Goal: Transaction & Acquisition: Purchase product/service

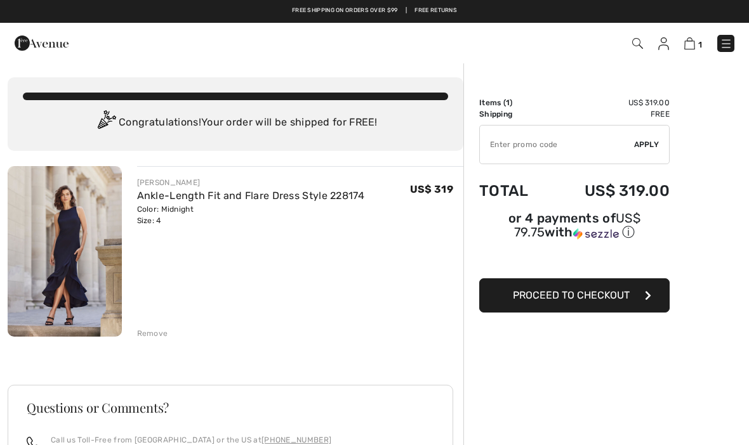
click at [563, 299] on span "Proceed to Checkout" at bounding box center [571, 295] width 117 height 12
click at [661, 48] on img at bounding box center [663, 43] width 11 height 13
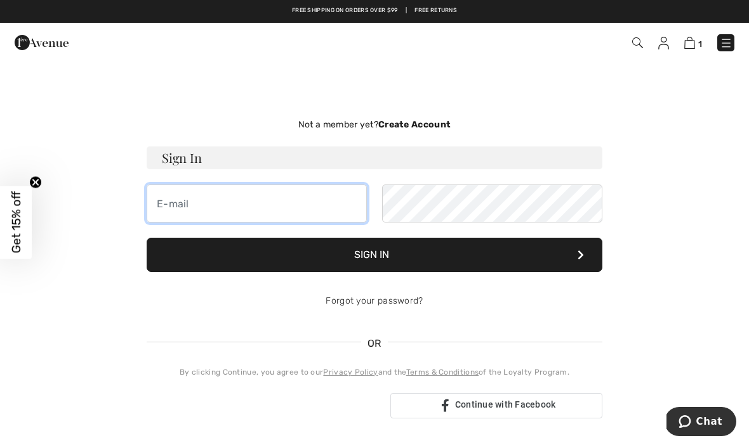
click at [209, 202] on input "email" at bounding box center [257, 204] width 220 height 38
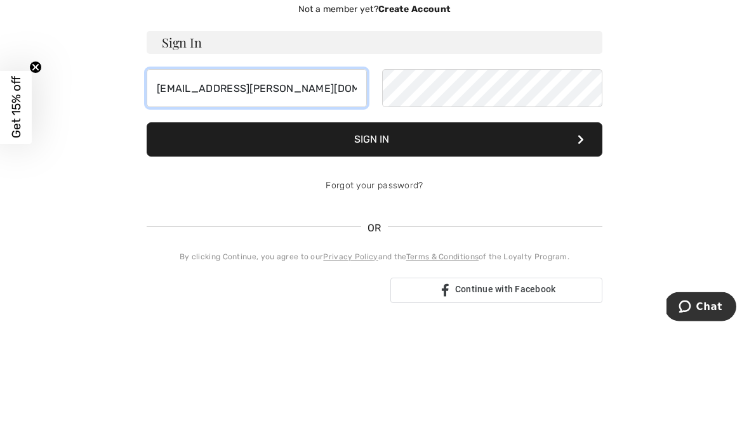
type input "robandjay@cox.net"
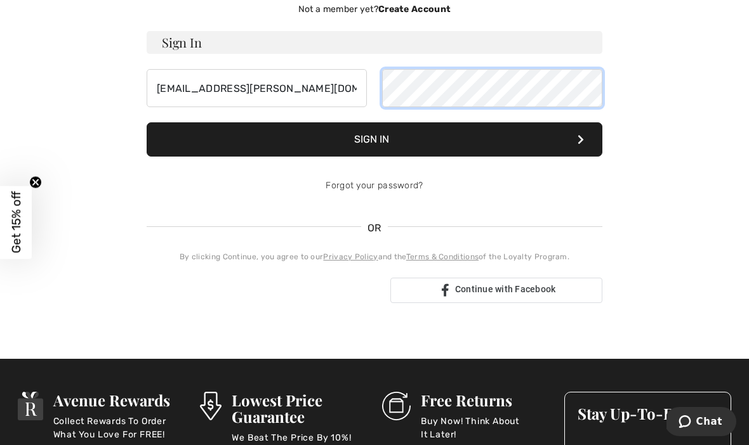
scroll to position [115, 0]
click at [390, 140] on button "Sign In" at bounding box center [375, 140] width 456 height 34
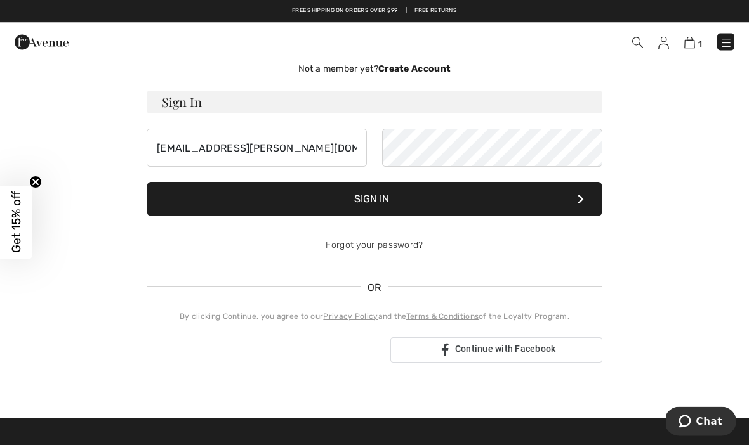
scroll to position [52, 0]
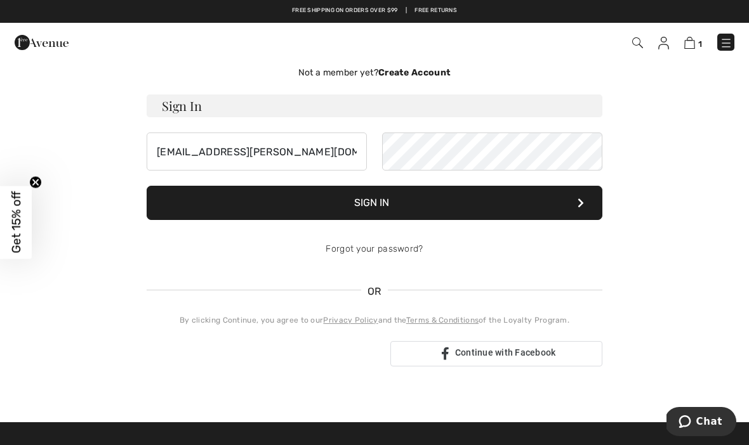
click at [421, 71] on strong "Create Account" at bounding box center [414, 72] width 72 height 11
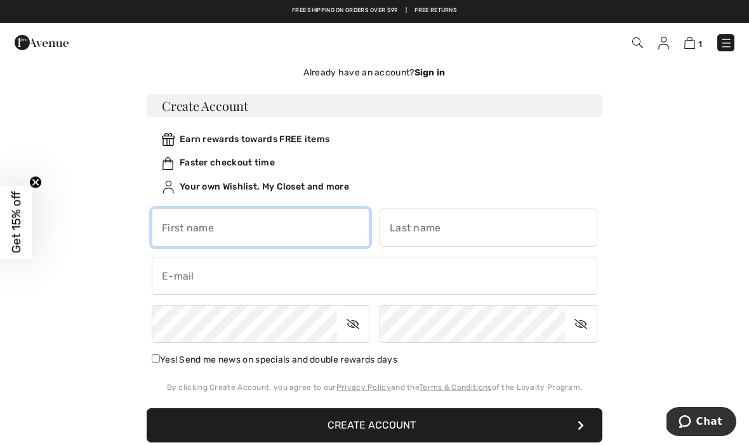
click at [250, 227] on input "text" at bounding box center [261, 228] width 218 height 38
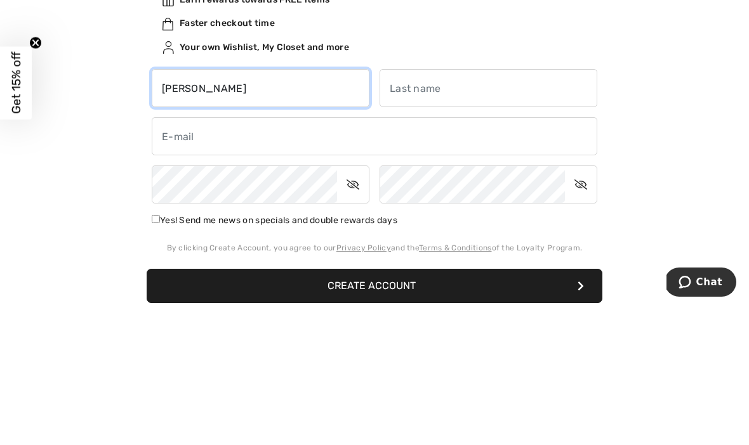
type input "[PERSON_NAME]"
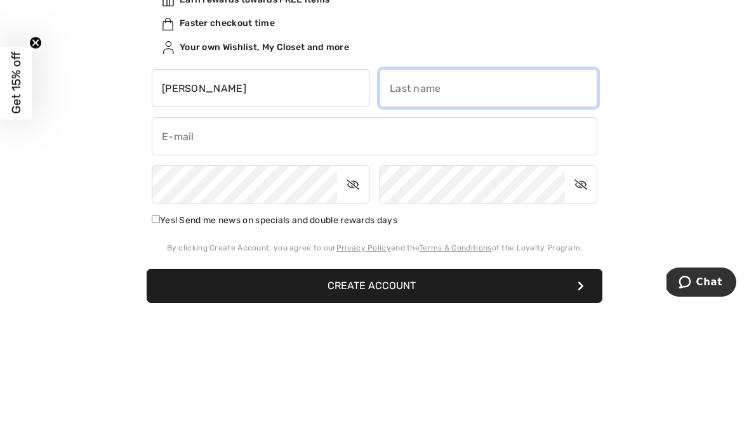
click at [452, 209] on input "text" at bounding box center [488, 228] width 218 height 38
type input "Bellows"
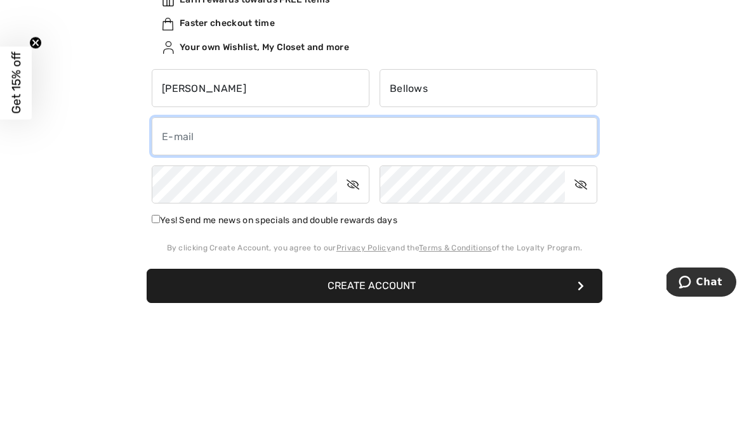
click at [355, 257] on input "email" at bounding box center [374, 276] width 445 height 38
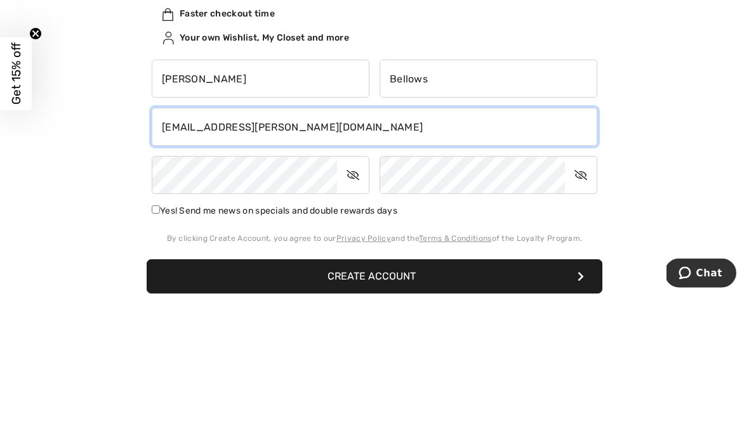
type input "[EMAIL_ADDRESS][PERSON_NAME][DOMAIN_NAME]"
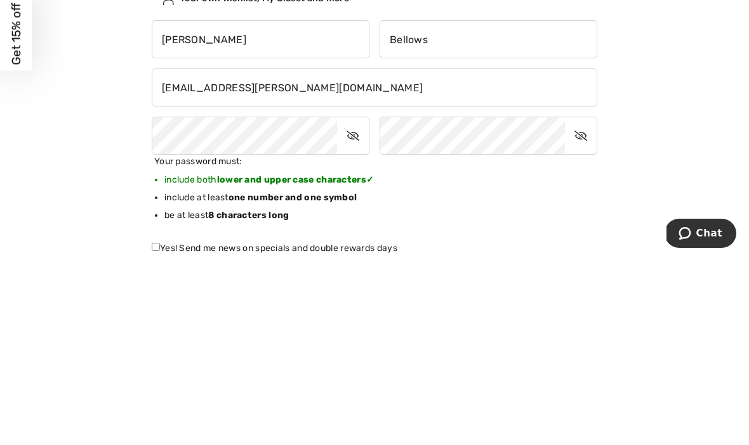
scroll to position [240, 0]
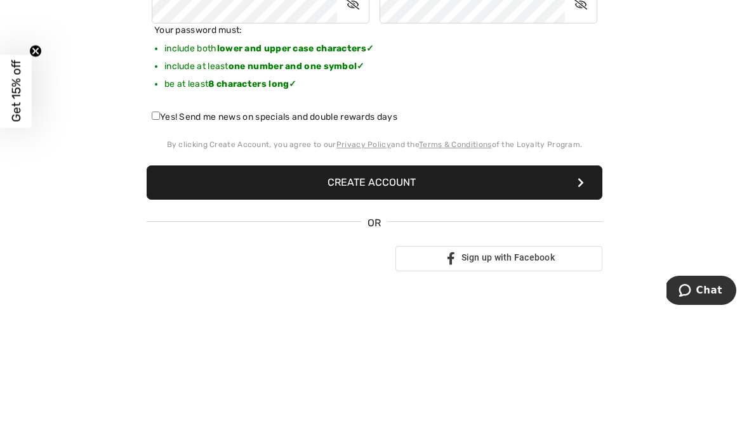
click at [383, 297] on button "Create Account" at bounding box center [375, 314] width 456 height 34
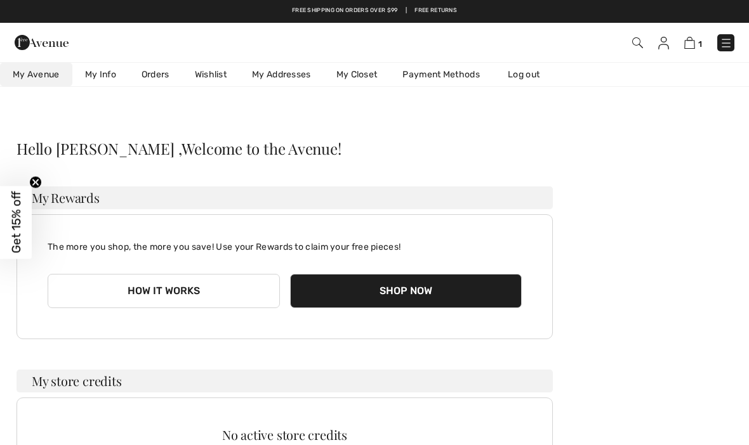
click at [692, 44] on img at bounding box center [689, 43] width 11 height 12
click at [687, 46] on img at bounding box center [689, 43] width 11 height 12
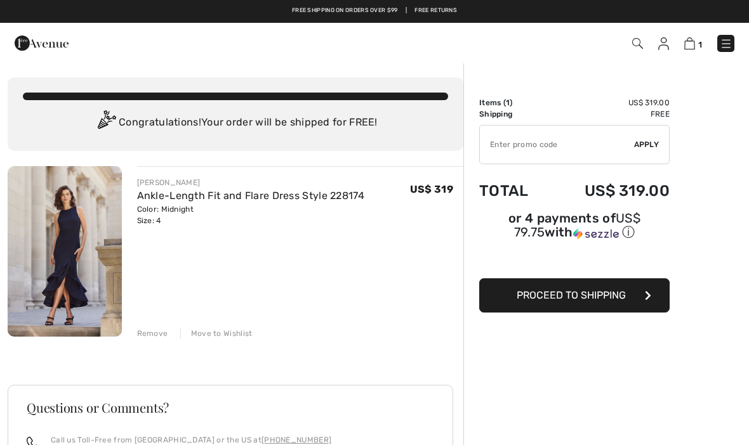
click at [577, 301] on span "Proceed to Shipping" at bounding box center [571, 295] width 109 height 12
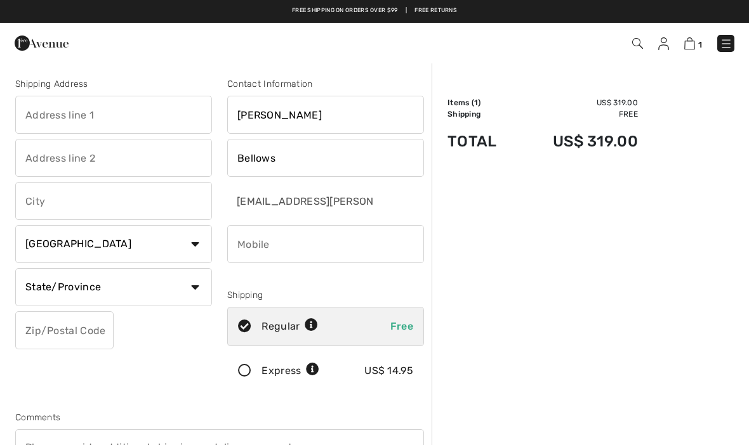
click at [107, 116] on input "text" at bounding box center [113, 115] width 197 height 38
type input "400"
type input "[STREET_ADDRESS][PERSON_NAME]"
type input "Hope"
select select "0"
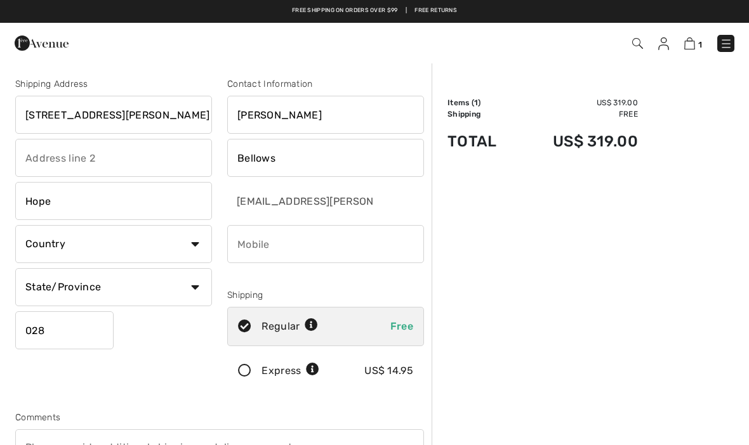
type input "02831"
type input "Janet"
click at [136, 291] on input "text" at bounding box center [113, 287] width 197 height 38
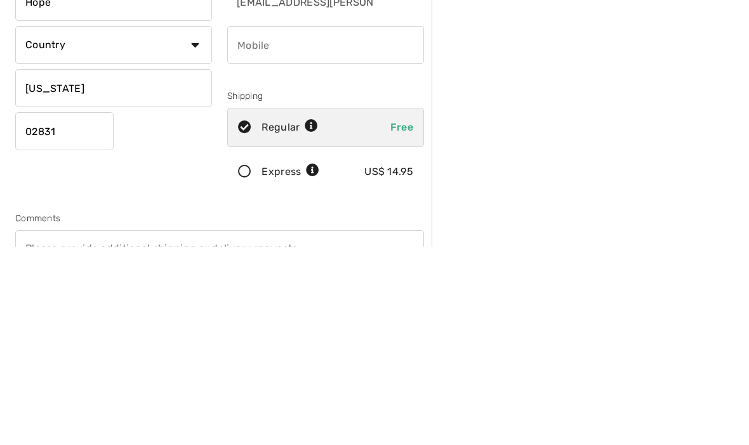
type input "Rhode Island"
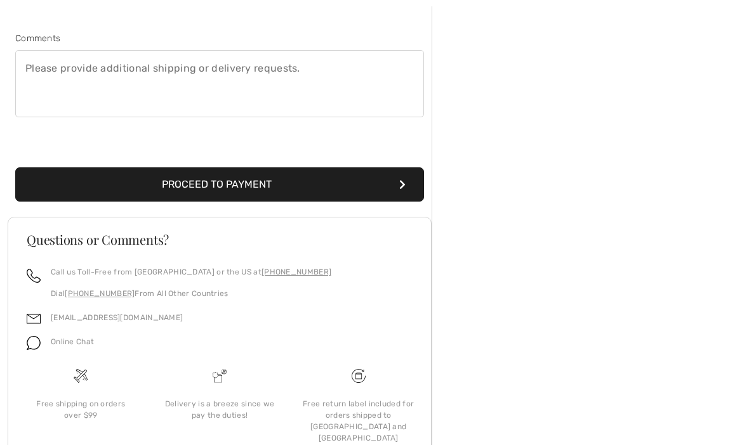
click at [223, 190] on button "Proceed to Payment" at bounding box center [219, 185] width 409 height 34
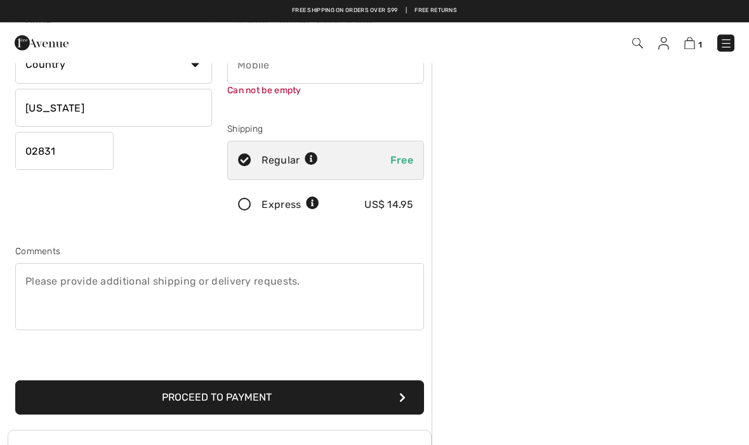
scroll to position [134, 0]
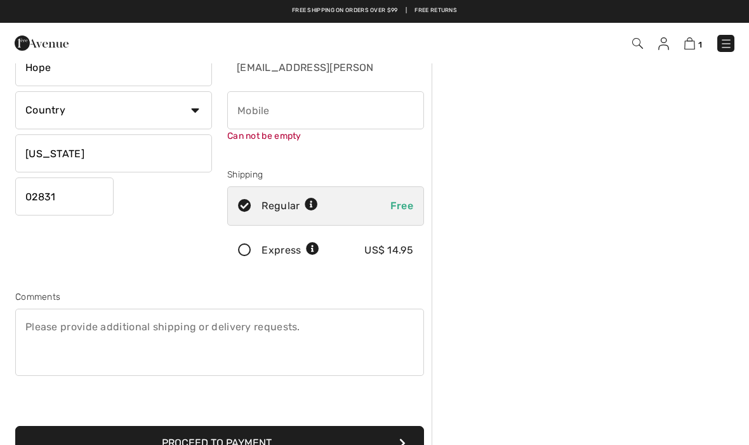
click at [317, 115] on input "phone" at bounding box center [325, 110] width 197 height 38
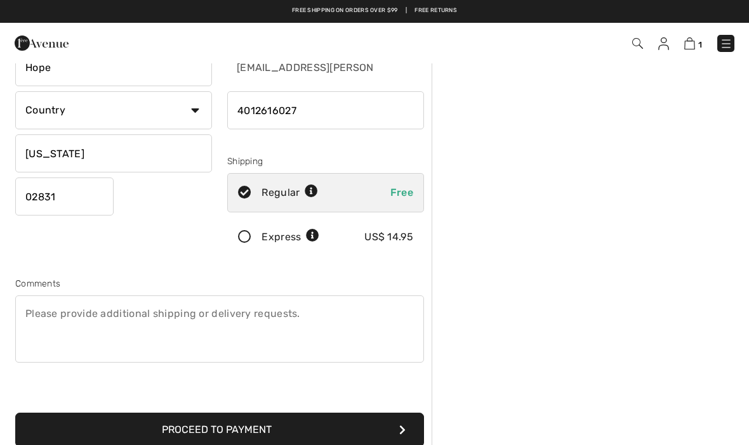
type input "4012616027"
click at [243, 438] on button "Proceed to Payment" at bounding box center [219, 430] width 409 height 34
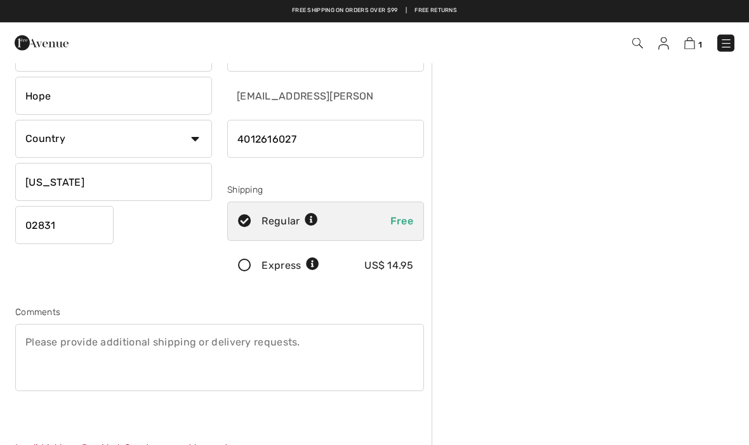
click at [198, 135] on select "Country Canada United States Afghanistan Aland Islands Albania Algeria American…" at bounding box center [113, 140] width 197 height 38
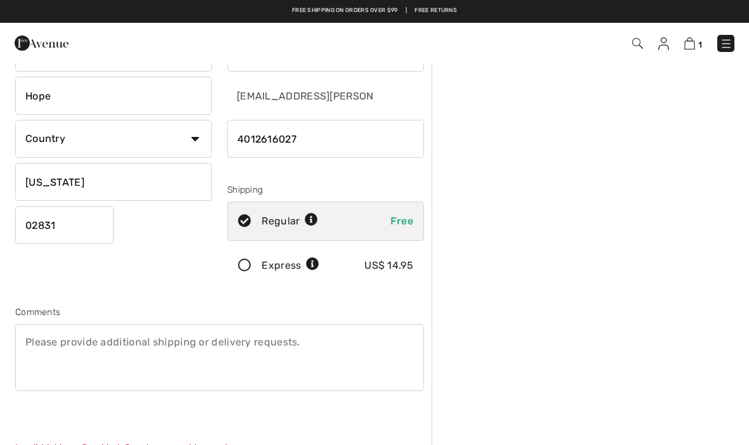
select select "US"
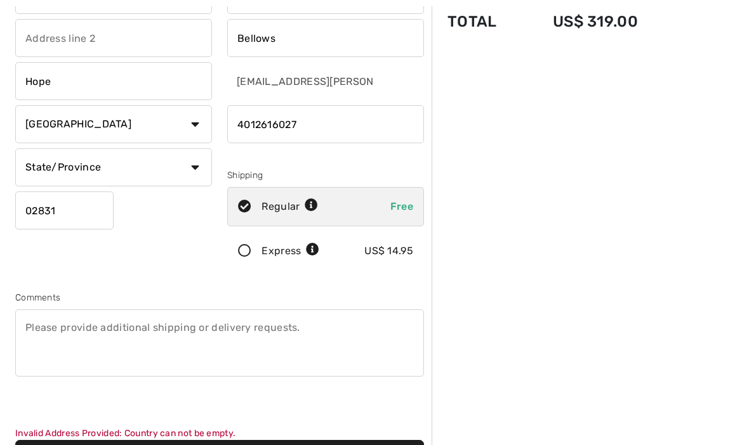
scroll to position [148, 0]
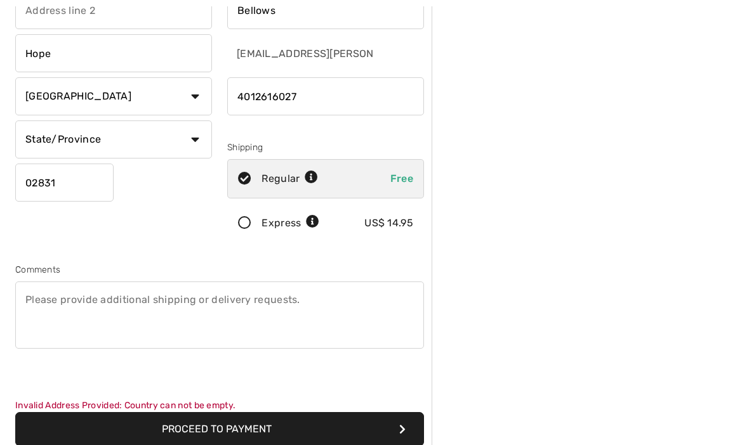
click at [258, 426] on button "Proceed to Payment" at bounding box center [219, 429] width 409 height 34
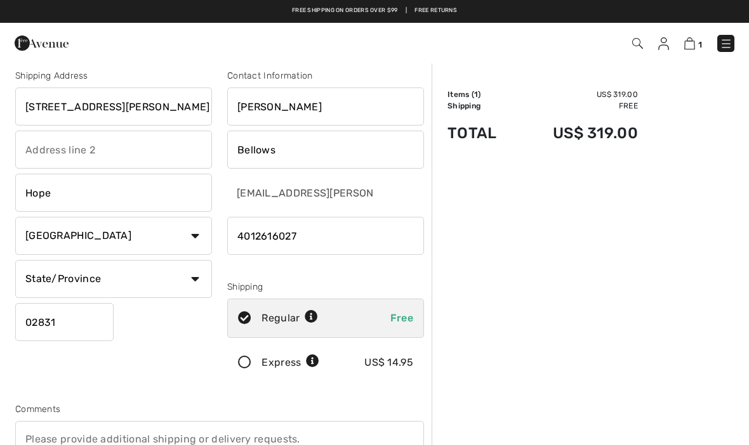
scroll to position [6, 0]
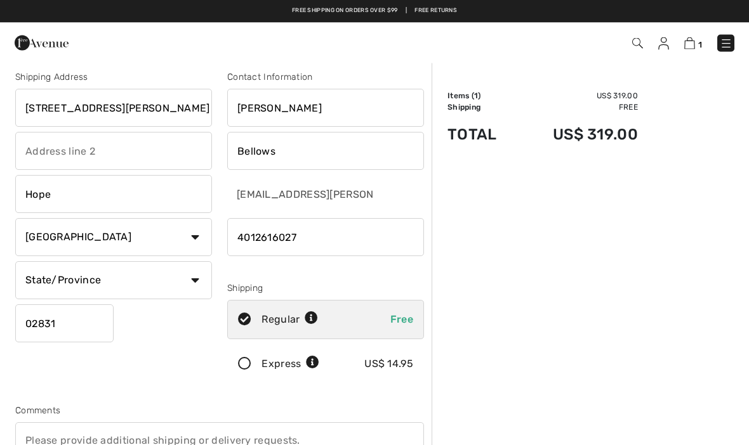
click at [155, 275] on select "State/Province Alabama Alaska American Samoa Arizona Arkansas California Colora…" at bounding box center [113, 281] width 197 height 38
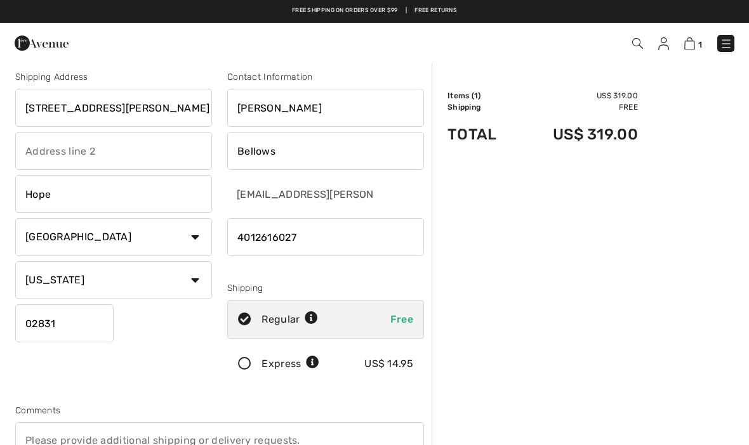
click at [152, 297] on select "State/Province Alabama Alaska American Samoa Arizona Arkansas California Colora…" at bounding box center [113, 280] width 197 height 38
click at [173, 279] on select "State/Province Alabama Alaska American Samoa Arizona Arkansas California Colora…" at bounding box center [113, 280] width 197 height 38
select select "RI"
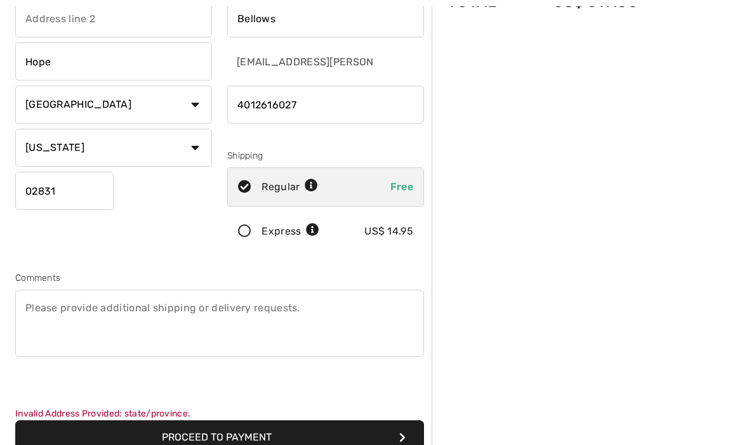
scroll to position [156, 0]
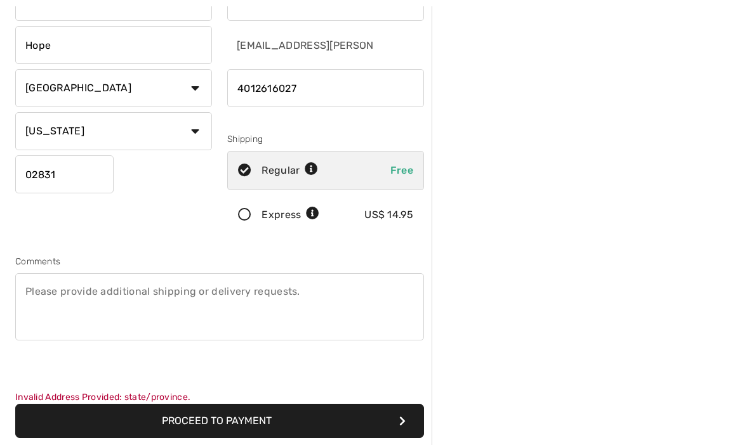
click at [231, 420] on button "Proceed to Payment" at bounding box center [219, 421] width 409 height 34
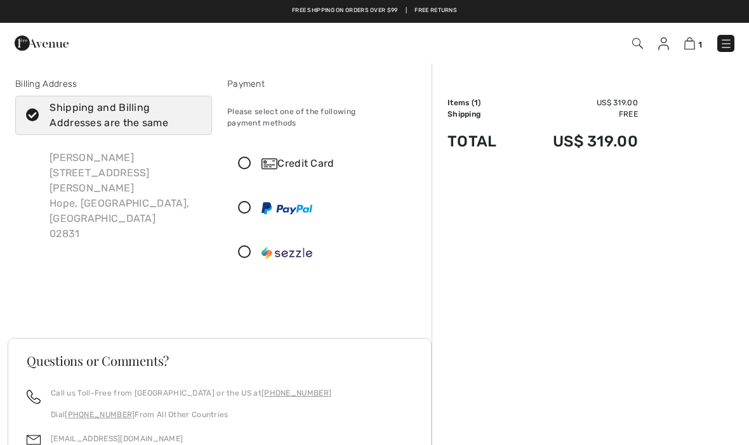
click at [244, 157] on icon at bounding box center [245, 163] width 34 height 13
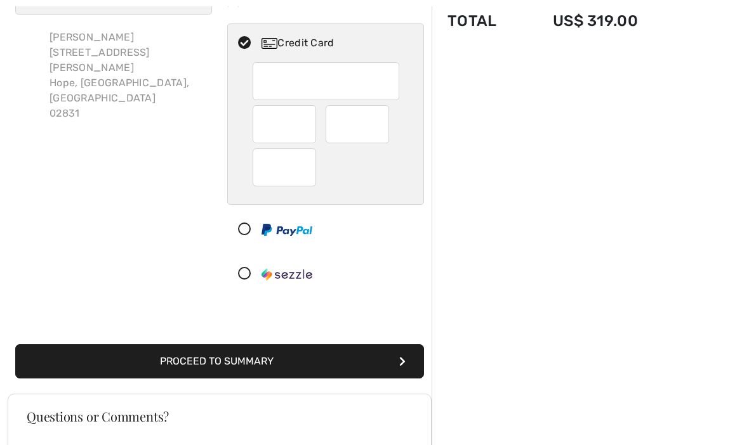
scroll to position [136, 0]
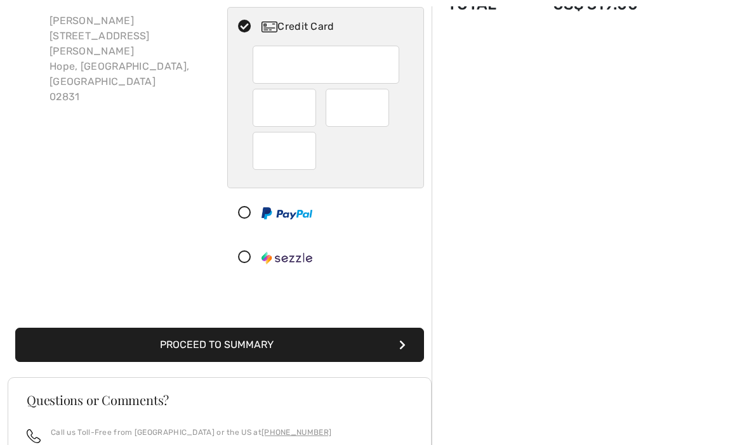
click at [289, 332] on button "Proceed to Summary" at bounding box center [219, 346] width 409 height 34
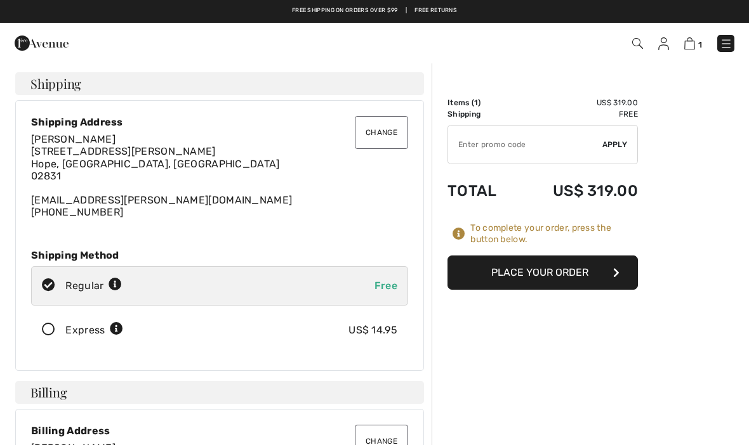
click at [555, 271] on button "Place Your Order" at bounding box center [542, 273] width 190 height 34
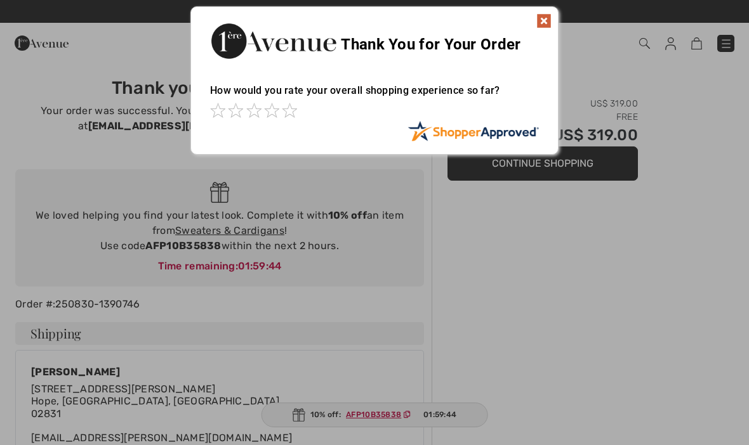
click at [543, 21] on img at bounding box center [543, 20] width 15 height 15
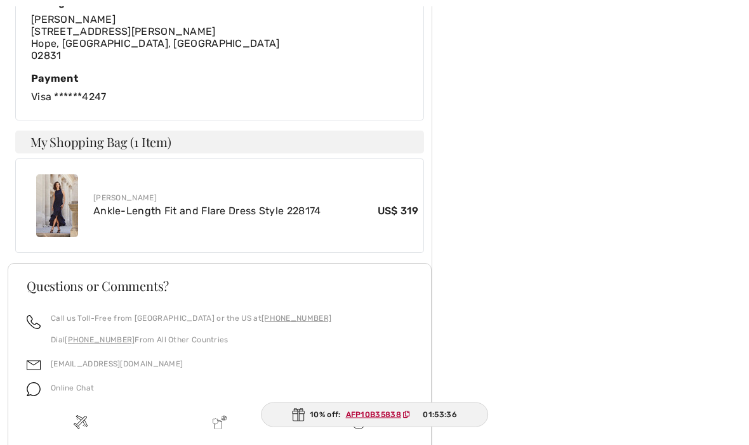
scroll to position [568, 0]
click at [58, 209] on img at bounding box center [57, 206] width 42 height 63
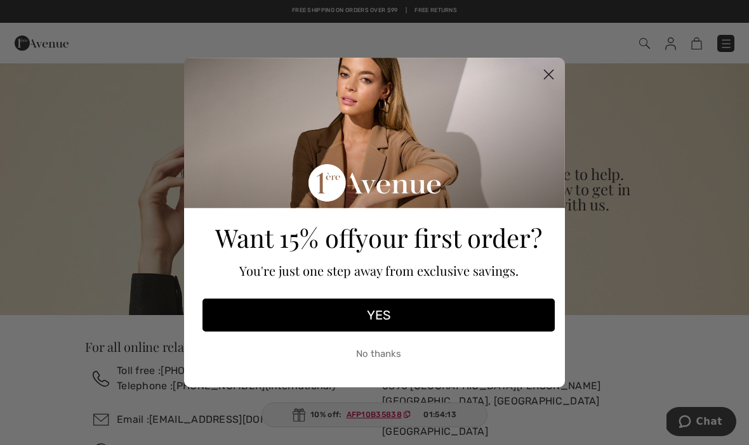
click at [558, 66] on icon "Close dialog" at bounding box center [548, 74] width 22 height 22
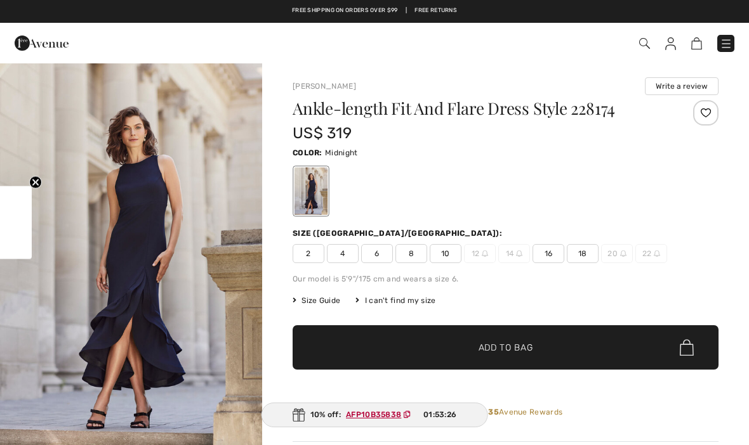
checkbox input "true"
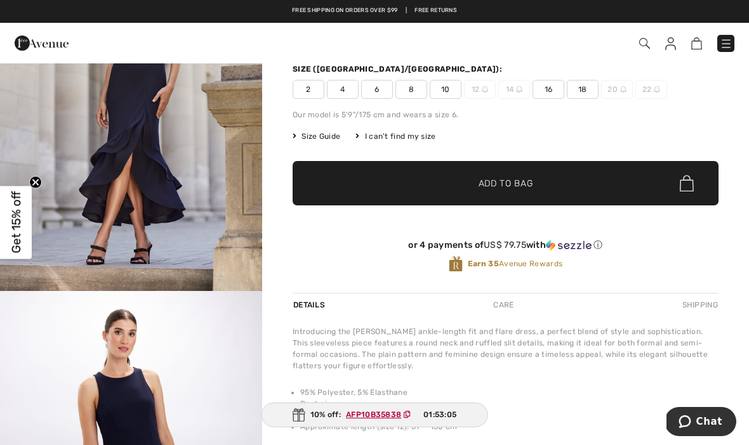
scroll to position [164, 0]
